Goal: Task Accomplishment & Management: Manage account settings

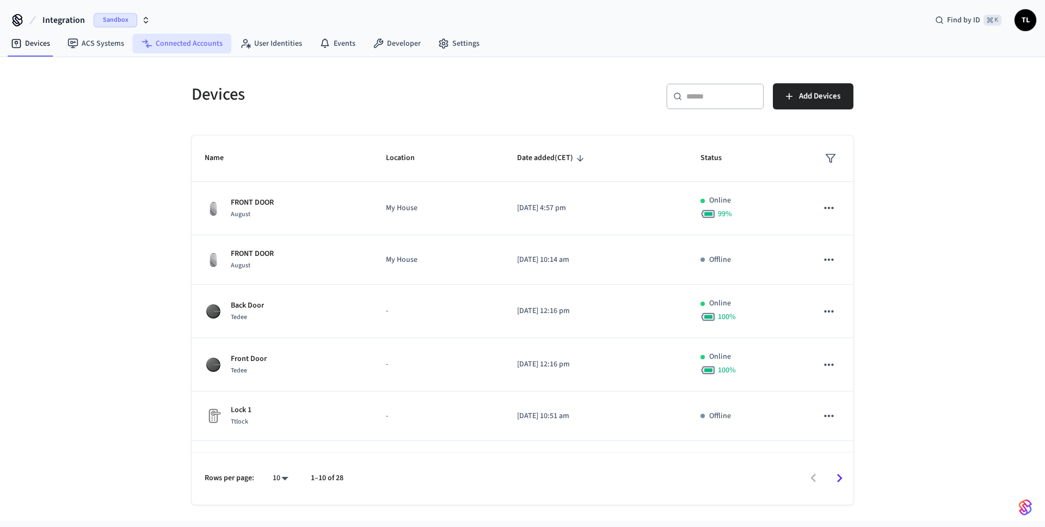
click at [169, 35] on link "Connected Accounts" at bounding box center [182, 44] width 99 height 20
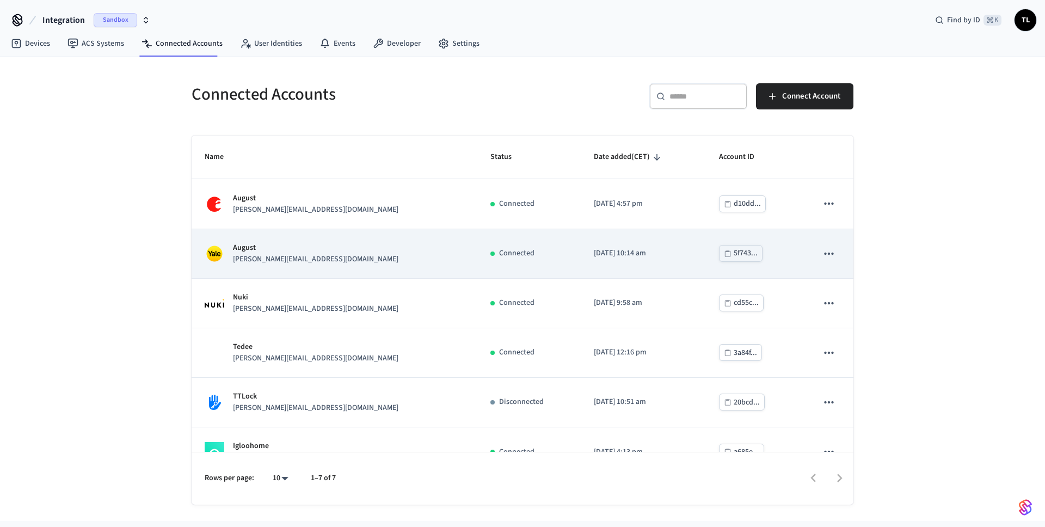
click at [824, 255] on icon "sticky table" at bounding box center [829, 254] width 14 height 14
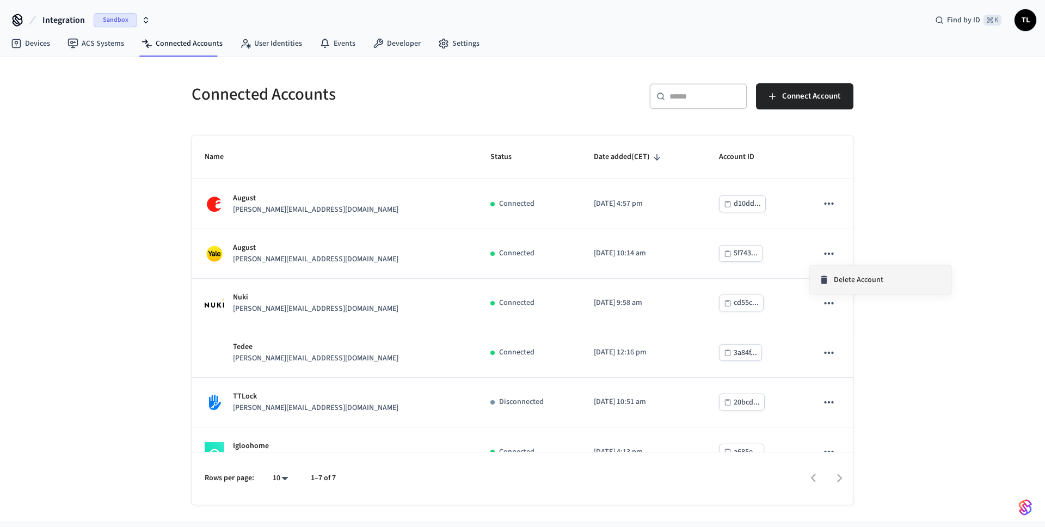
click at [855, 281] on span "Delete Account" at bounding box center [859, 279] width 50 height 11
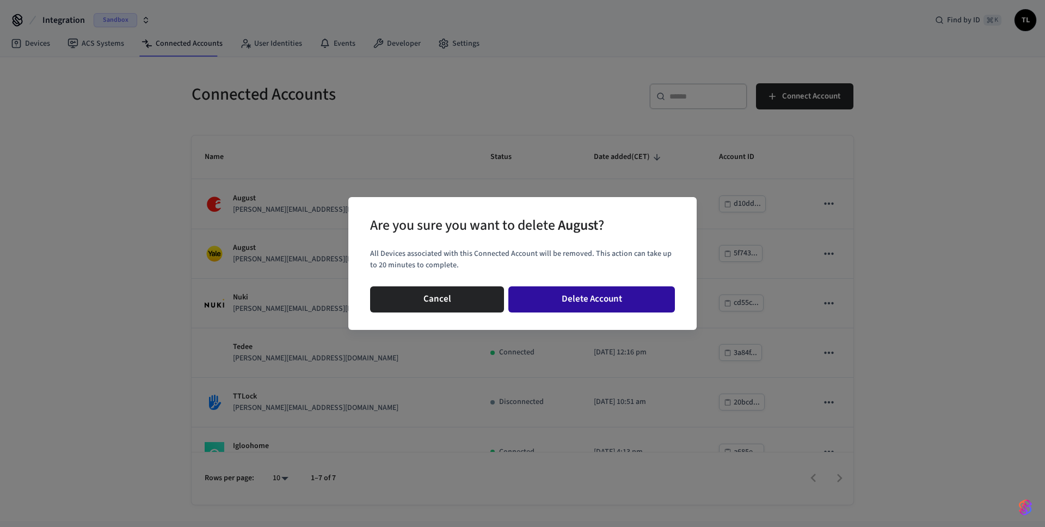
click at [592, 297] on button "Delete Account" at bounding box center [591, 299] width 167 height 26
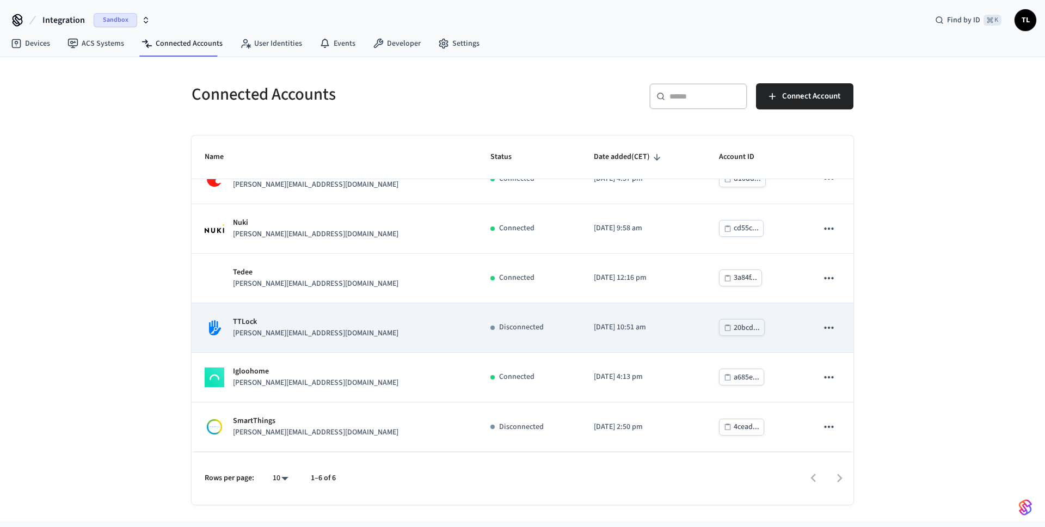
scroll to position [25, 0]
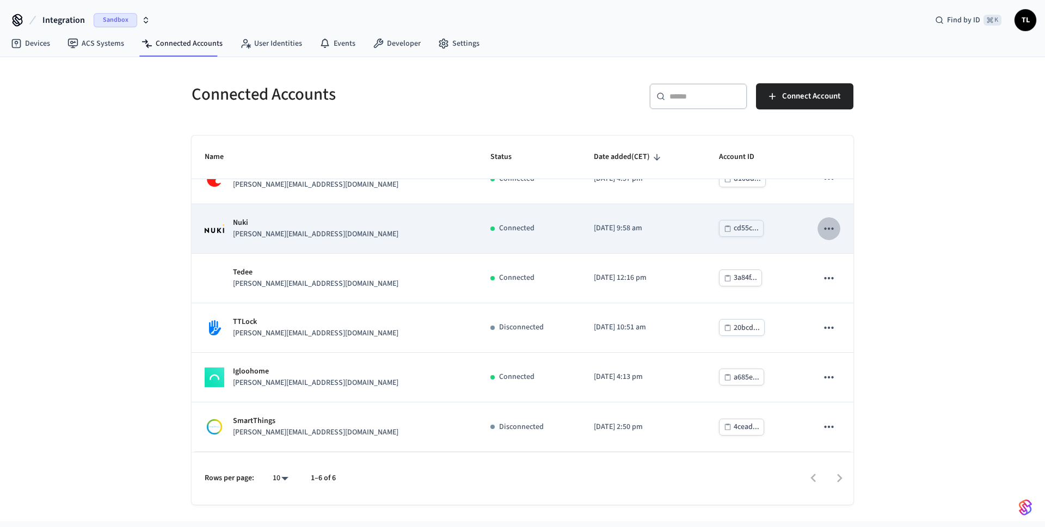
click at [822, 228] on icon "sticky table" at bounding box center [829, 229] width 14 height 14
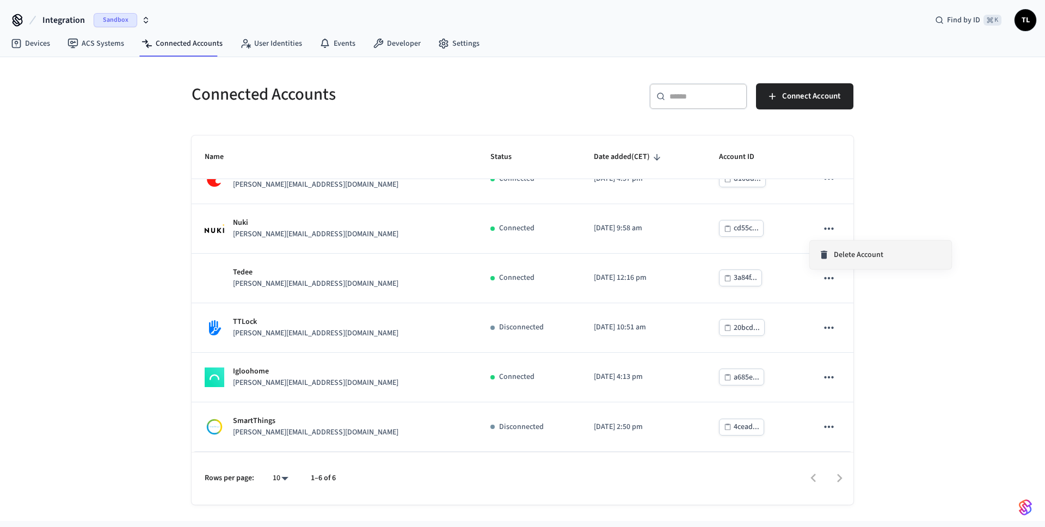
click at [853, 255] on span "Delete Account" at bounding box center [859, 254] width 50 height 11
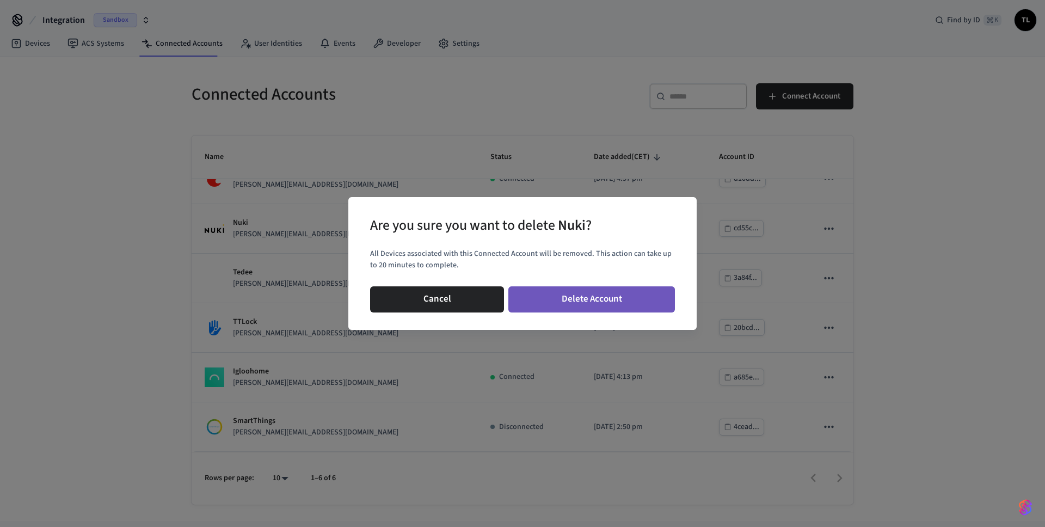
click at [663, 302] on button "Delete Account" at bounding box center [591, 299] width 167 height 26
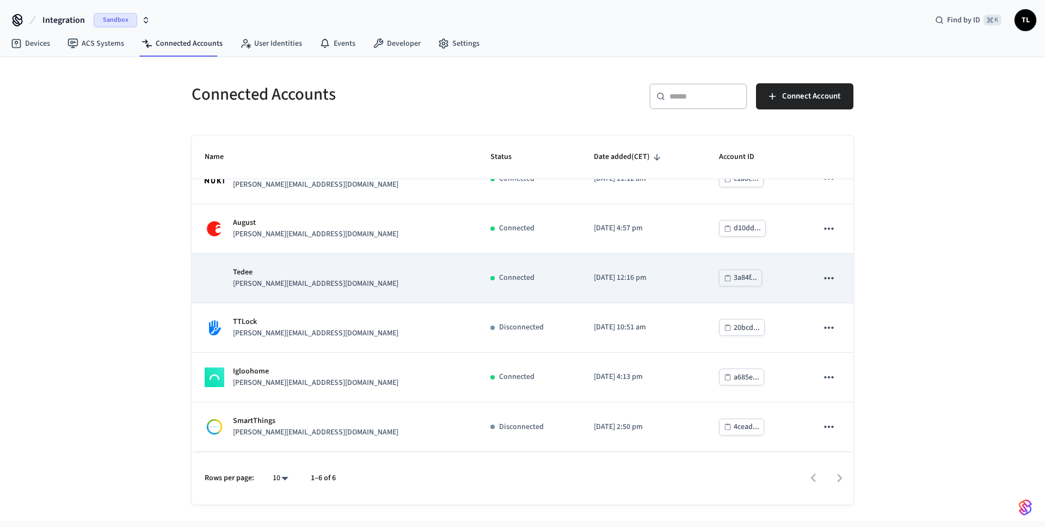
scroll to position [0, 0]
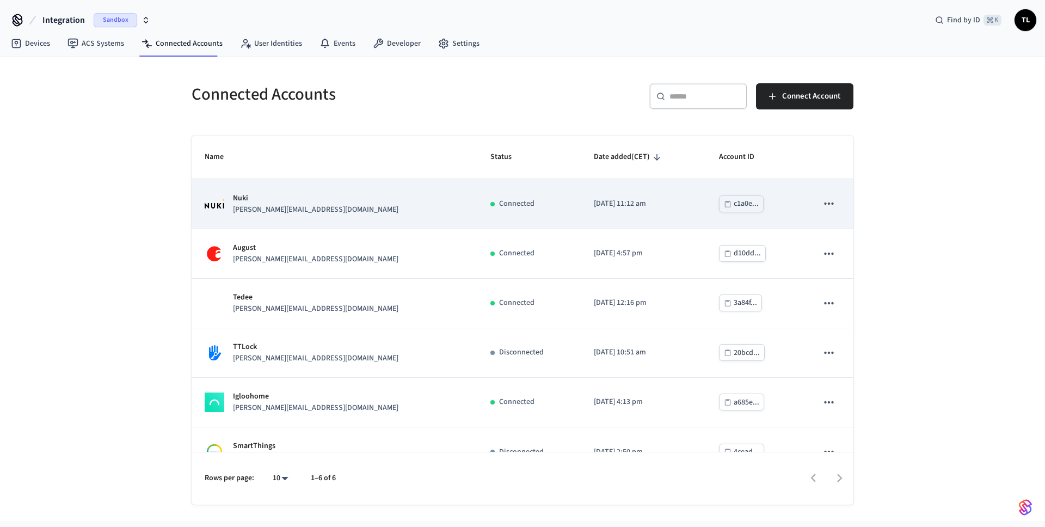
click at [822, 203] on icon "sticky table" at bounding box center [829, 204] width 14 height 14
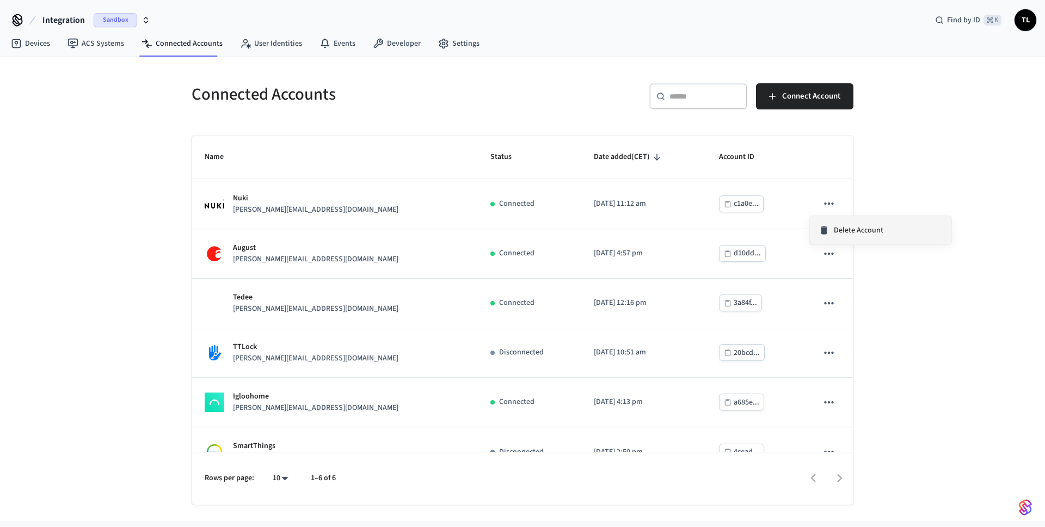
click at [864, 234] on span "Delete Account" at bounding box center [859, 230] width 50 height 11
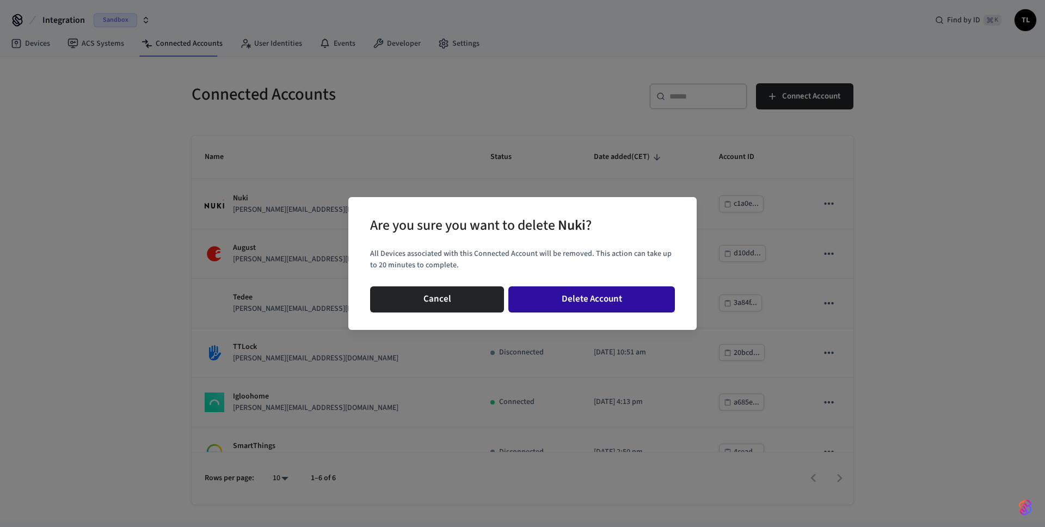
click at [599, 305] on button "Delete Account" at bounding box center [591, 299] width 167 height 26
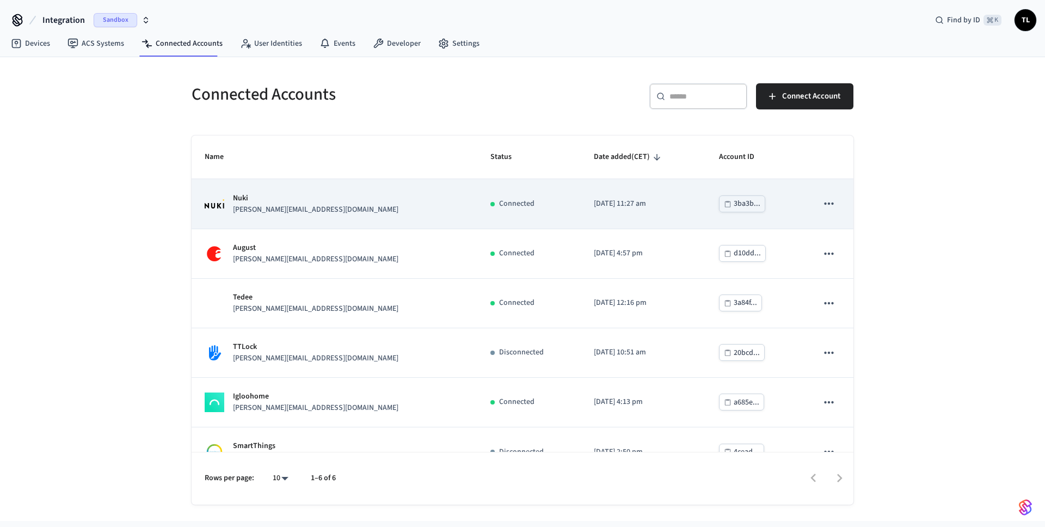
click at [806, 201] on td "sticky table" at bounding box center [829, 204] width 49 height 50
click at [822, 201] on icon "sticky table" at bounding box center [829, 204] width 14 height 14
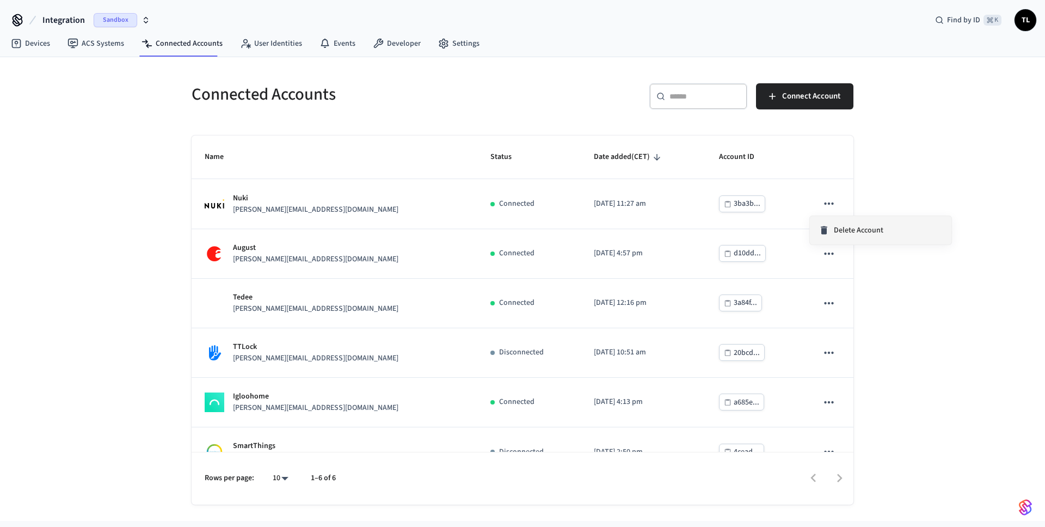
click at [842, 227] on span "Delete Account" at bounding box center [859, 230] width 50 height 11
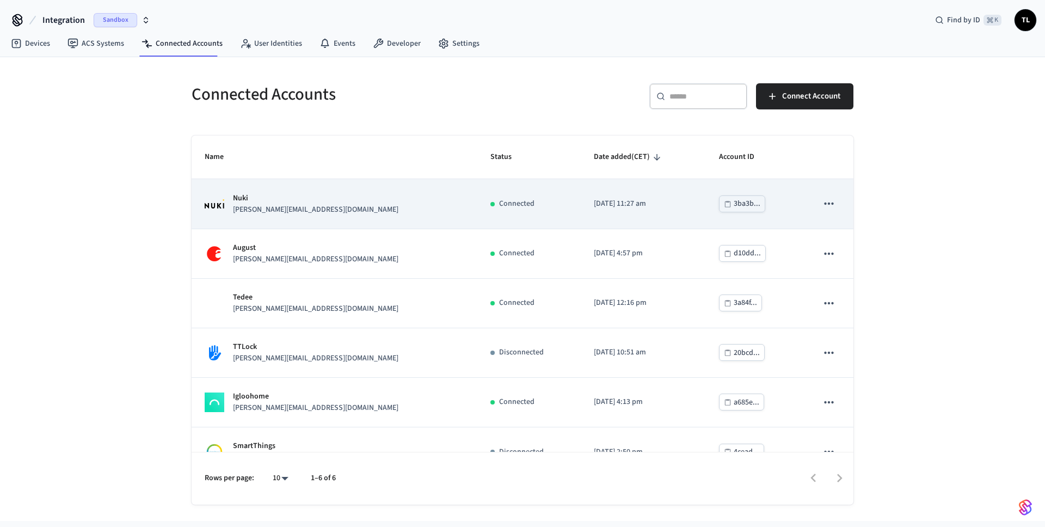
click at [826, 203] on icon "sticky table" at bounding box center [829, 204] width 14 height 14
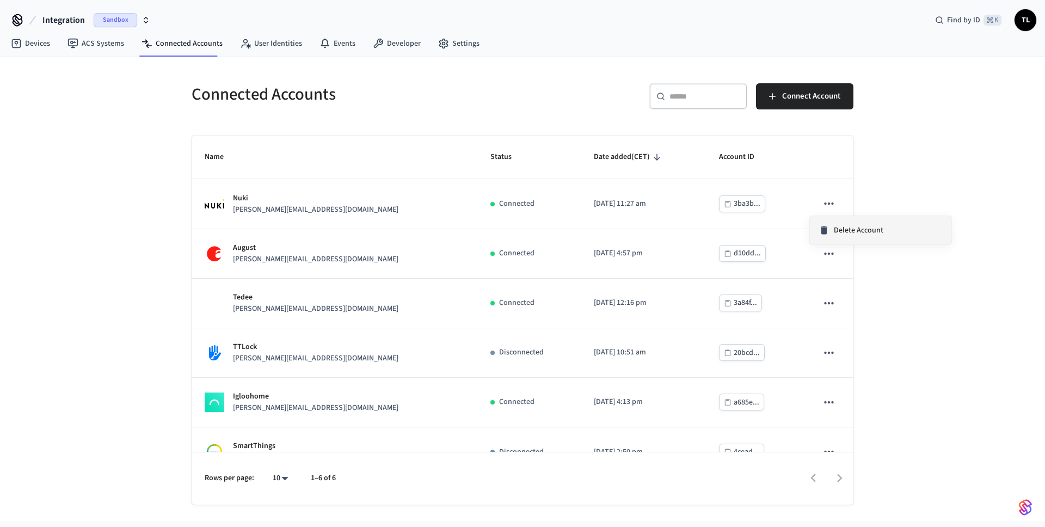
click at [874, 230] on span "Delete Account" at bounding box center [859, 230] width 50 height 11
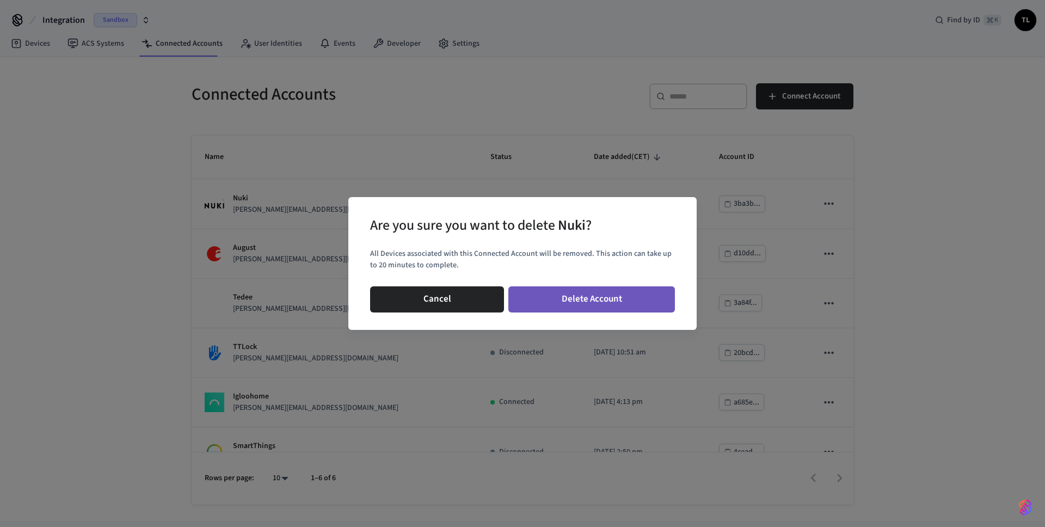
click at [619, 301] on button "Delete Account" at bounding box center [591, 299] width 167 height 26
